Goal: Transaction & Acquisition: Book appointment/travel/reservation

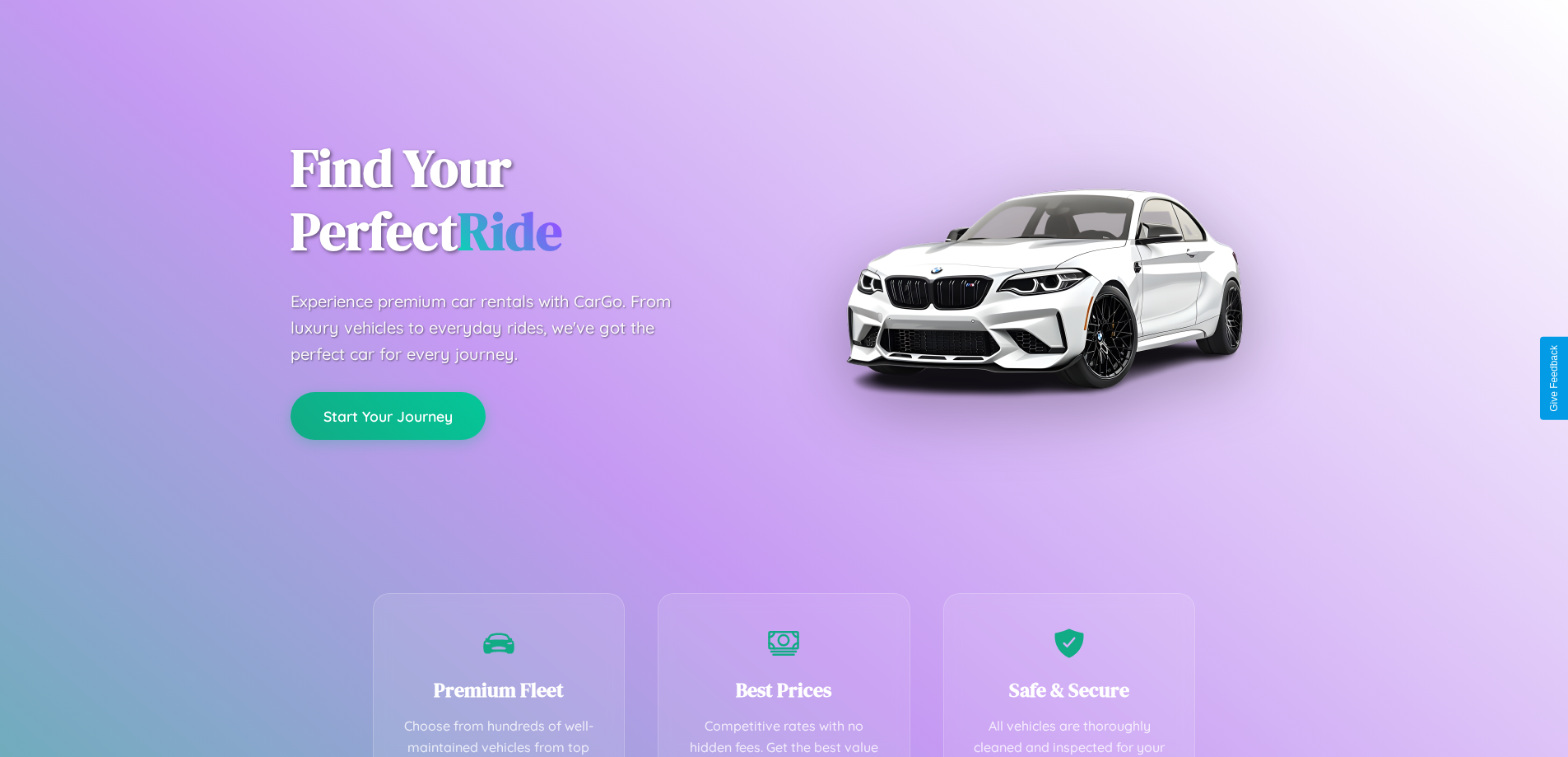
scroll to position [324, 0]
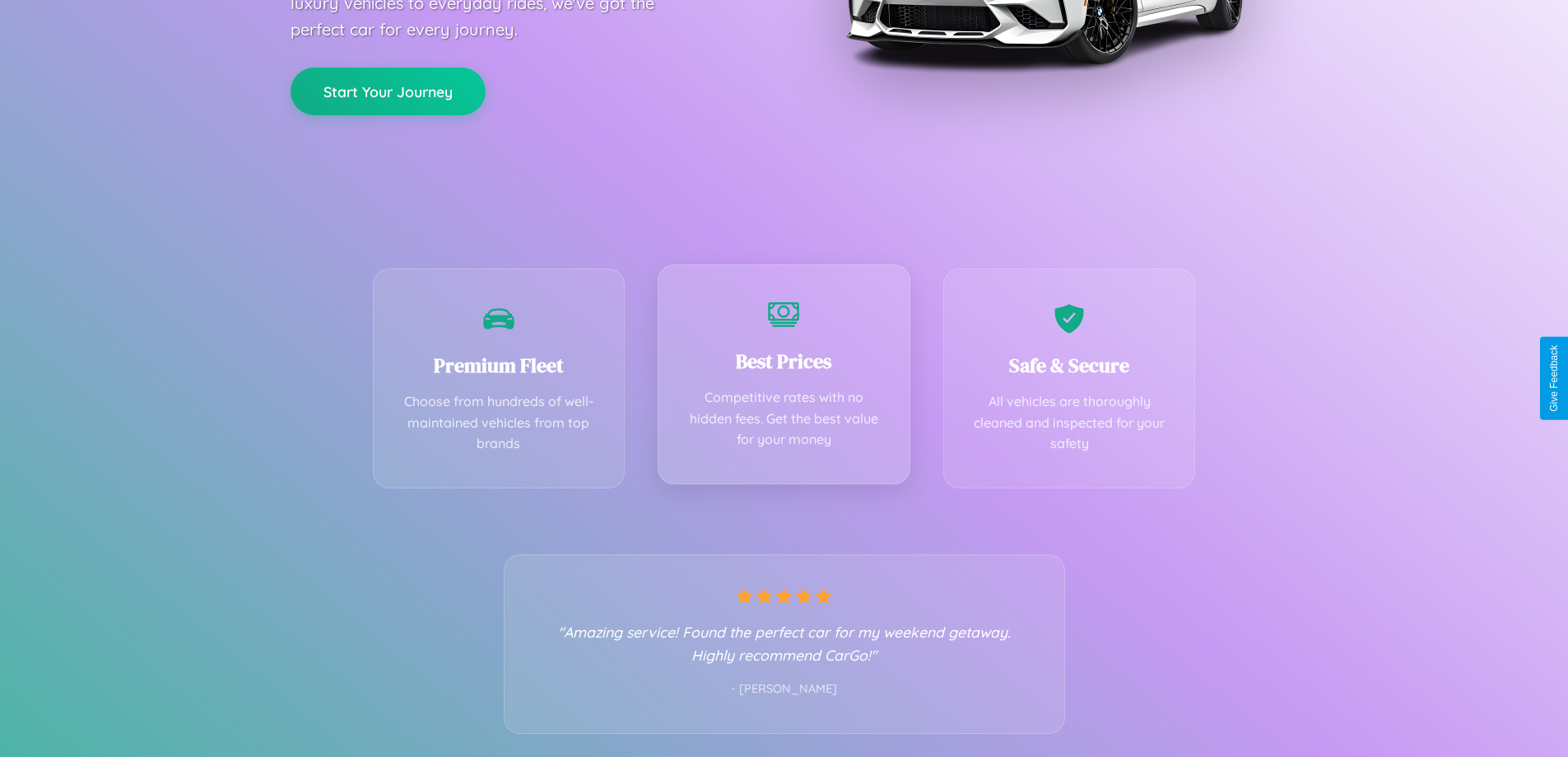
click at [784, 378] on div "Best Prices Competitive rates with no hidden fees. Get the best value for your …" at bounding box center [784, 374] width 252 height 220
click at [388, 90] on button "Start Your Journey" at bounding box center [388, 90] width 195 height 48
click at [388, 89] on button "Start Your Journey" at bounding box center [388, 90] width 195 height 48
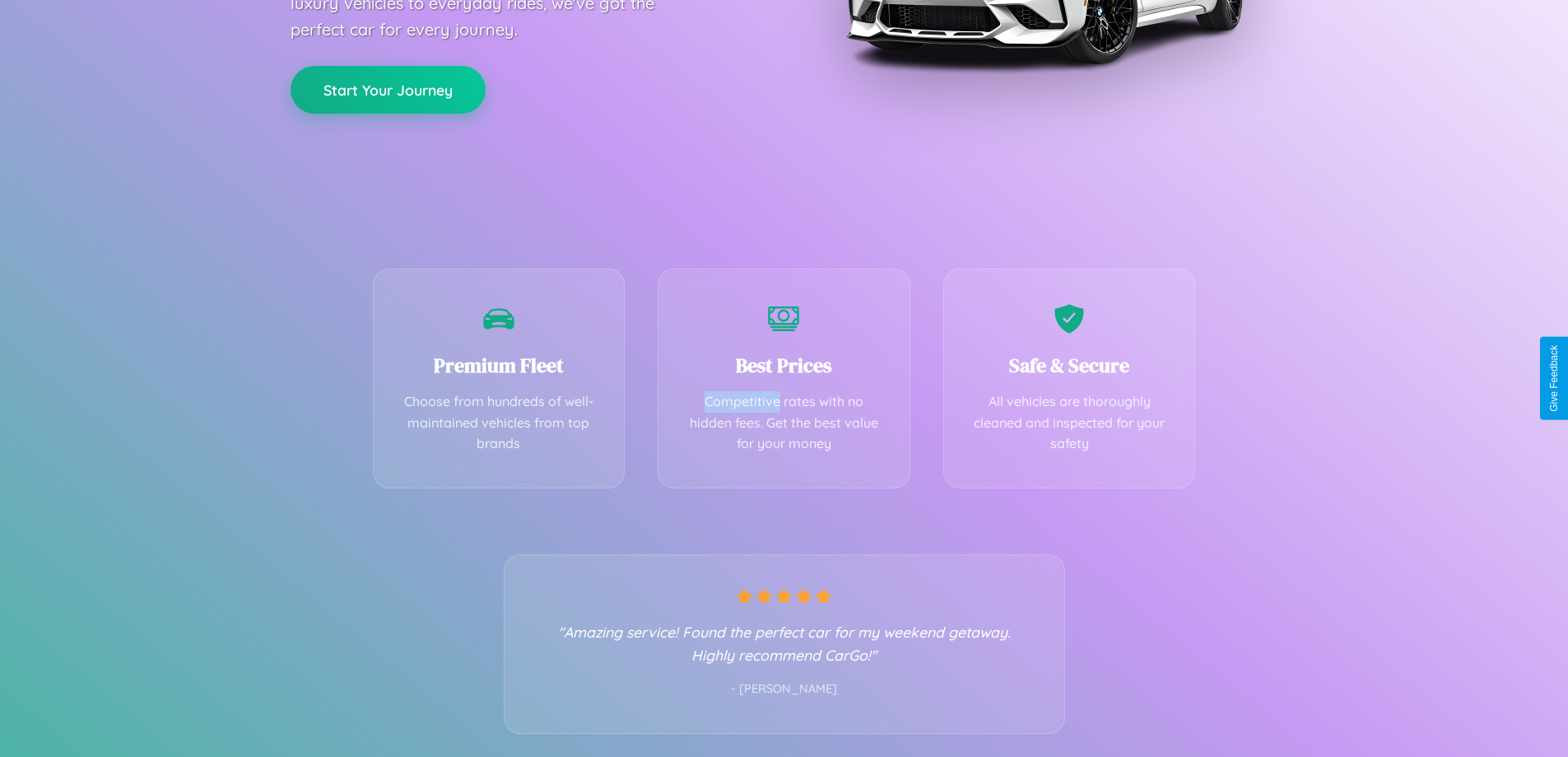
click at [388, 89] on button "Start Your Journey" at bounding box center [388, 90] width 195 height 48
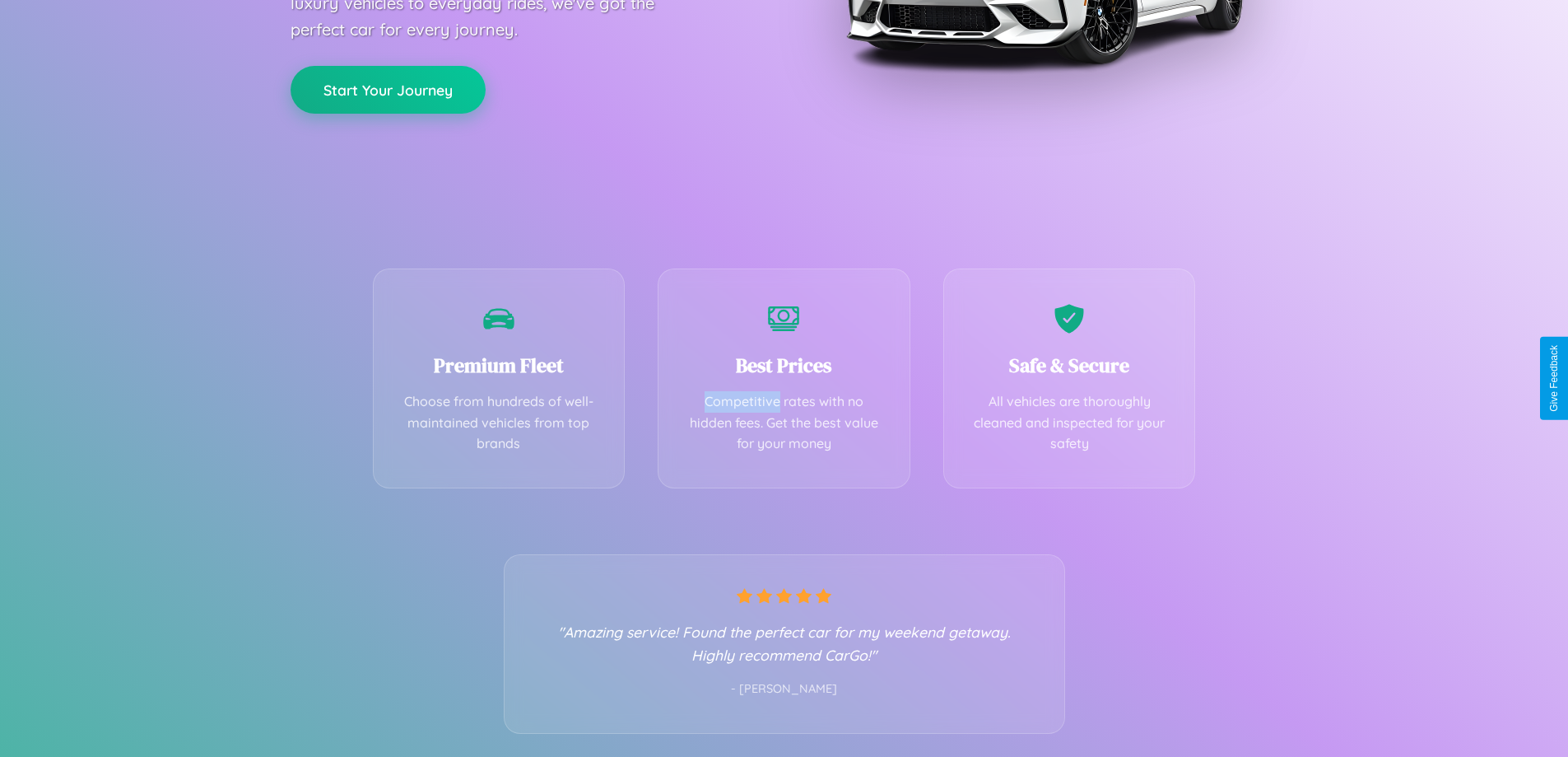
click at [388, 89] on button "Start Your Journey" at bounding box center [388, 90] width 195 height 48
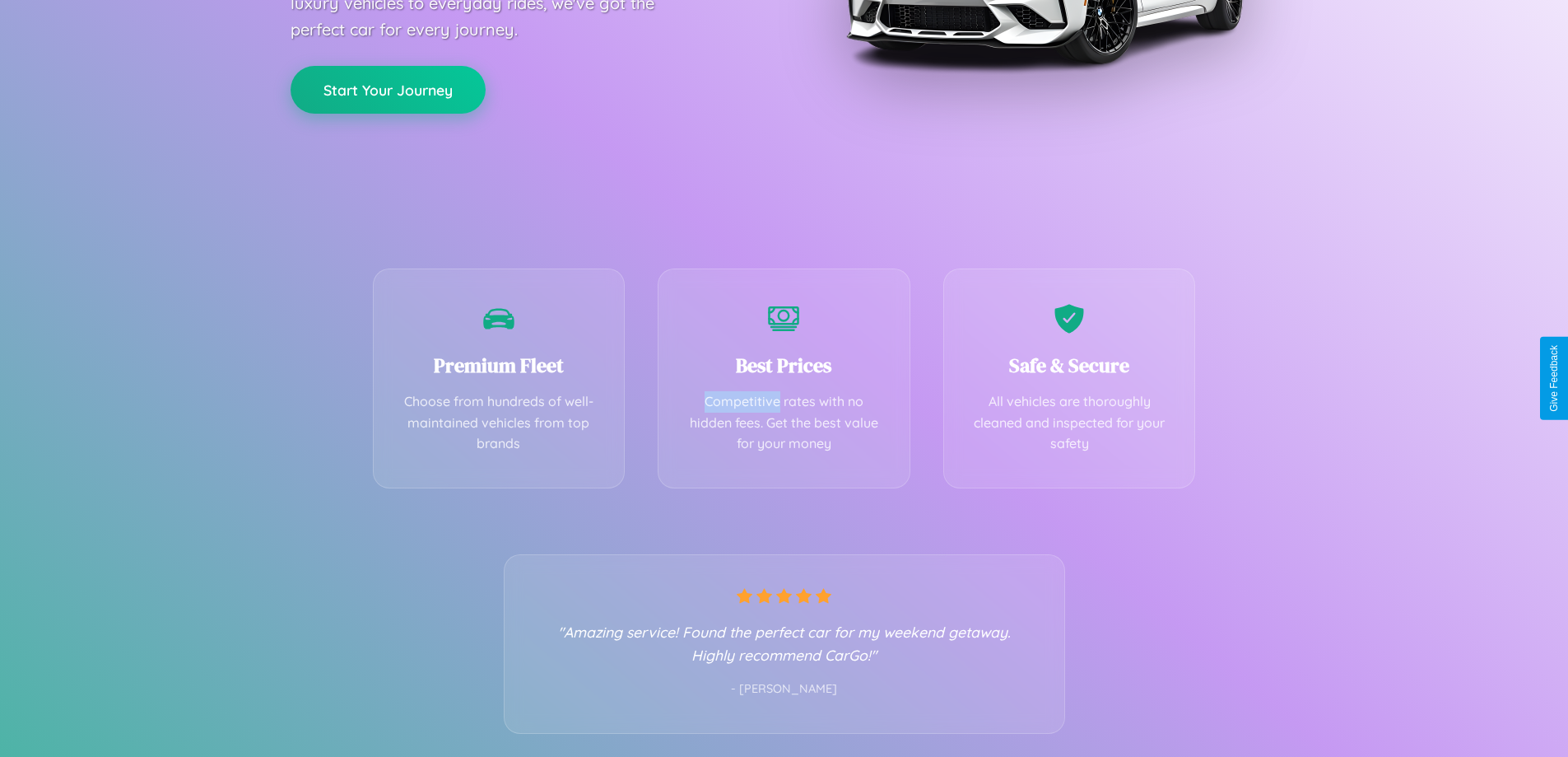
click at [388, 89] on button "Start Your Journey" at bounding box center [388, 90] width 195 height 48
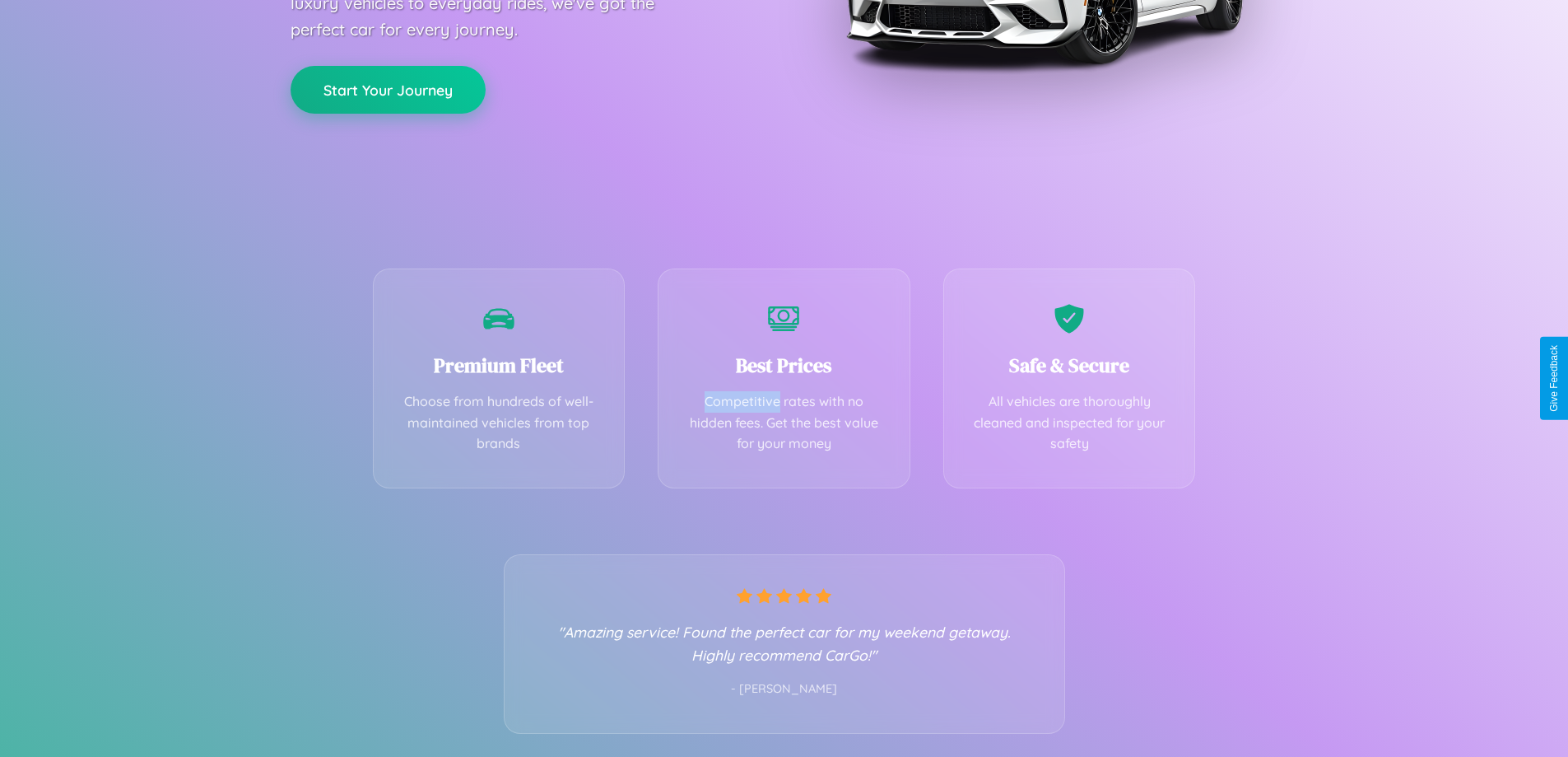
click at [388, 89] on button "Start Your Journey" at bounding box center [388, 90] width 195 height 48
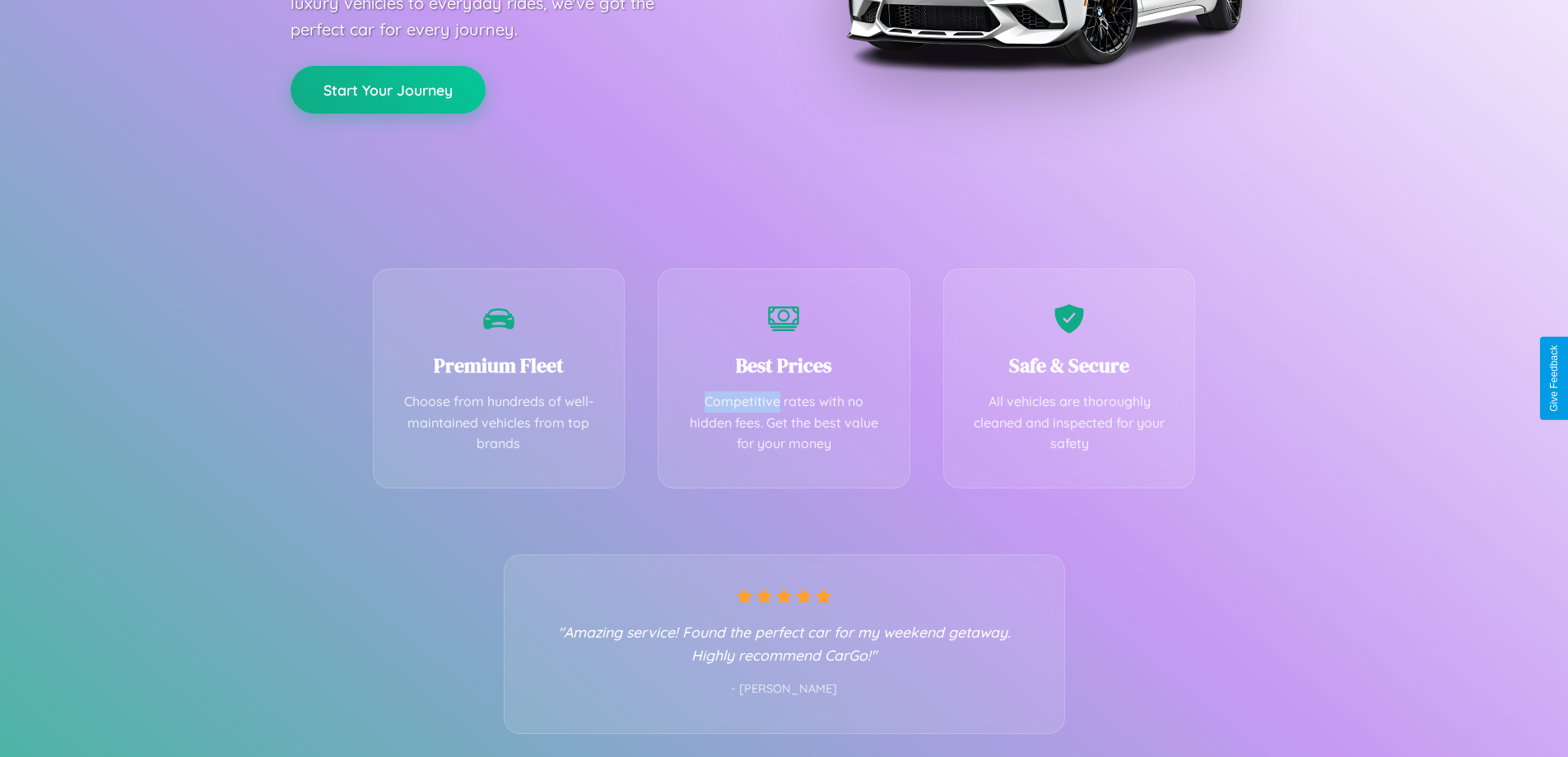
click at [388, 89] on button "Start Your Journey" at bounding box center [388, 90] width 195 height 48
